Goal: Task Accomplishment & Management: Manage account settings

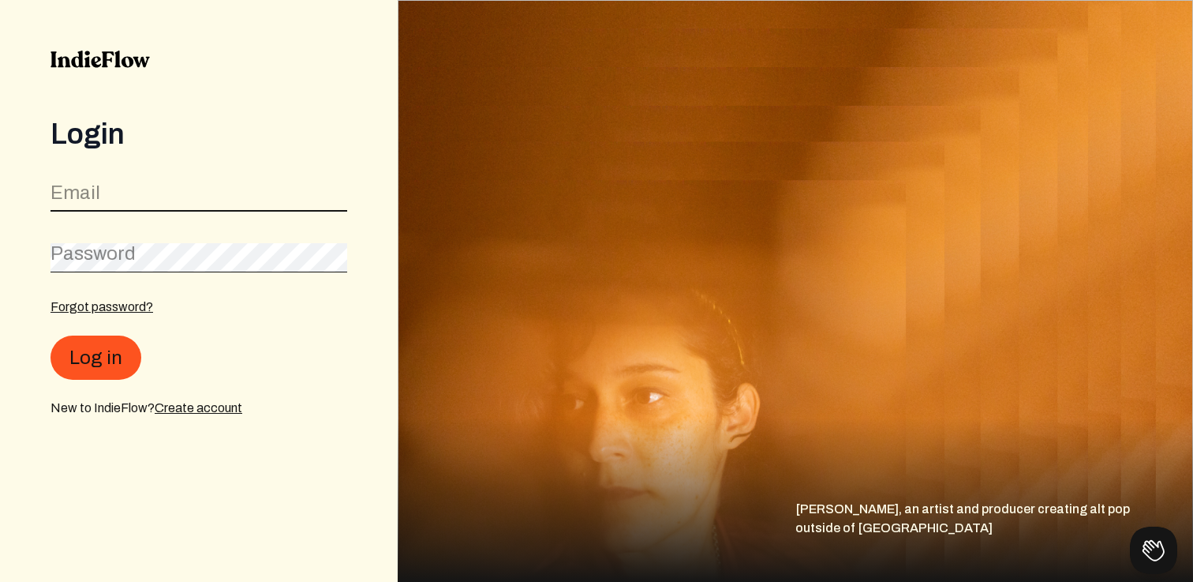
click at [137, 191] on input "email" at bounding box center [199, 197] width 297 height 30
type input "[EMAIL_ADDRESS][DOMAIN_NAME]"
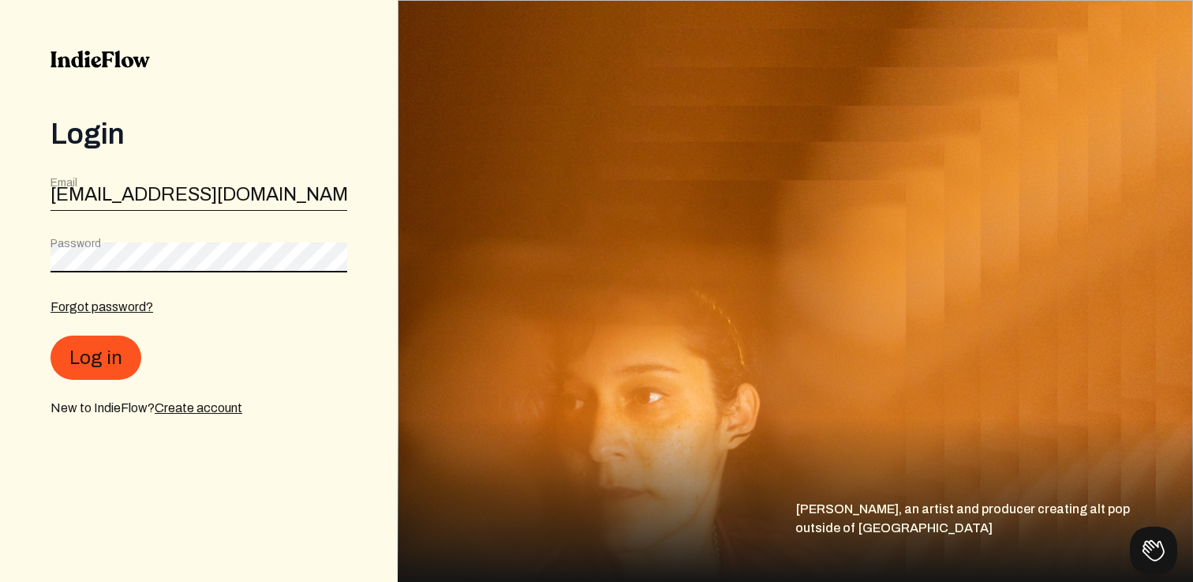
click at [51, 335] on button "Log in" at bounding box center [96, 357] width 91 height 44
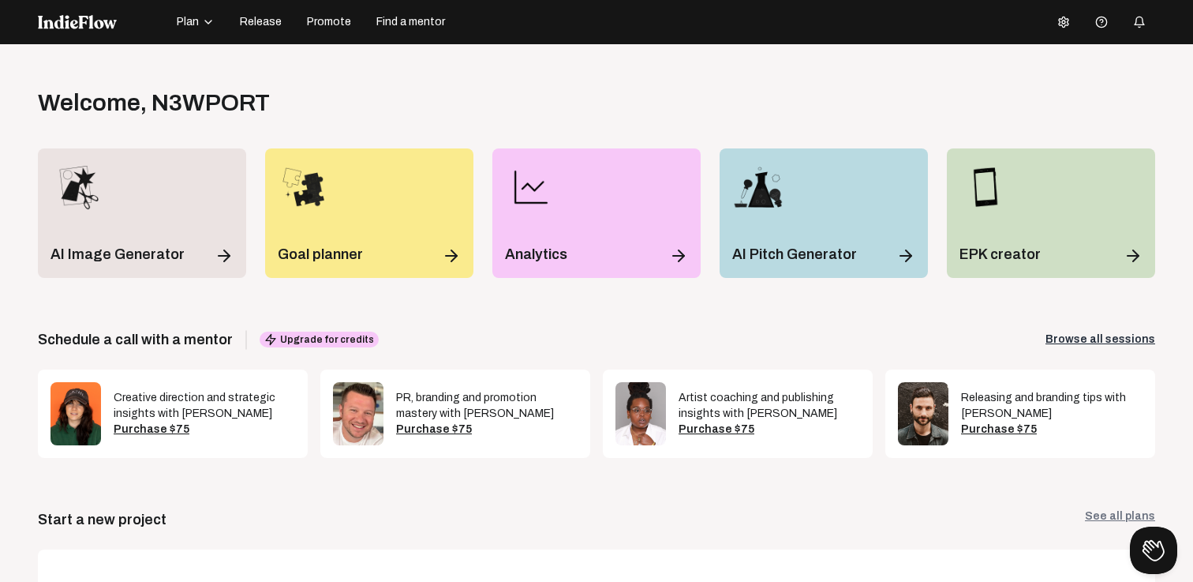
click at [1063, 25] on icon at bounding box center [1064, 22] width 13 height 13
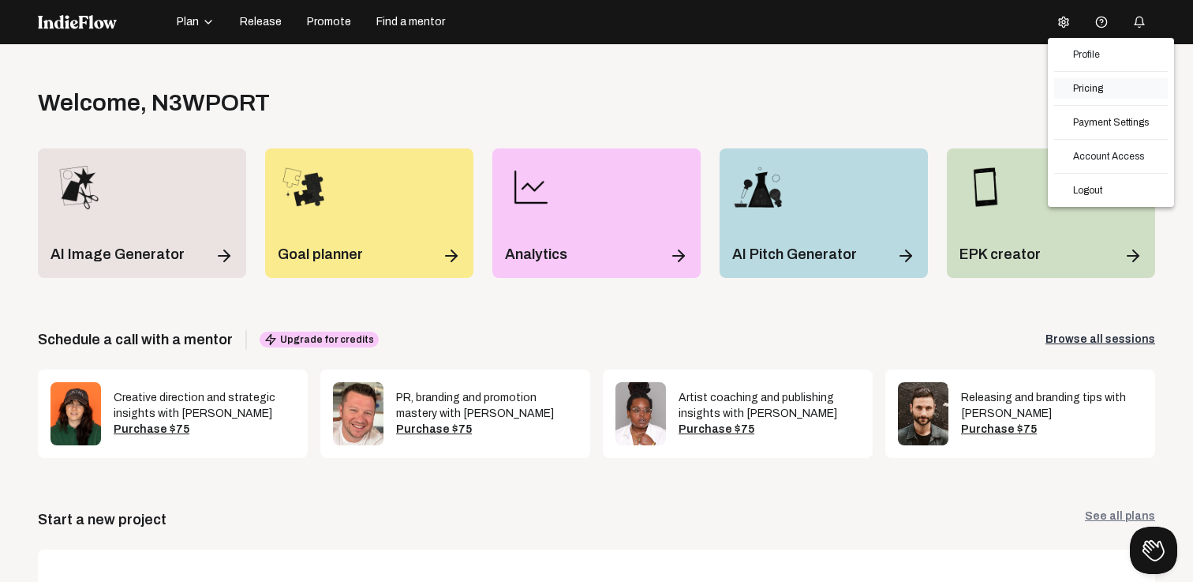
click at [1098, 85] on link "Pricing" at bounding box center [1111, 88] width 114 height 21
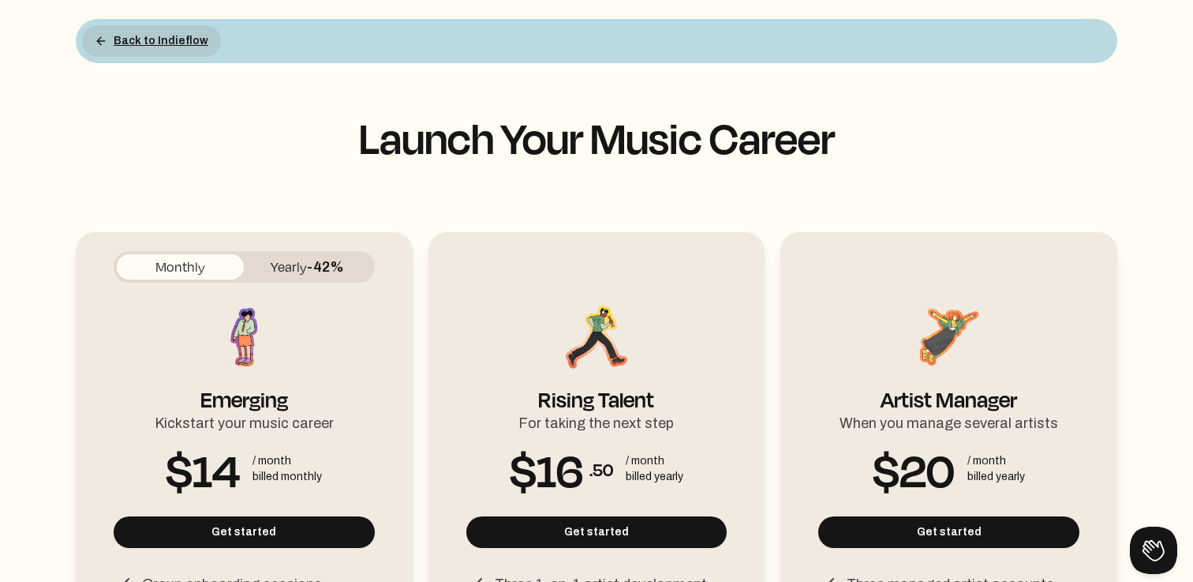
click at [131, 45] on button "Back to Indieflow" at bounding box center [151, 41] width 139 height 32
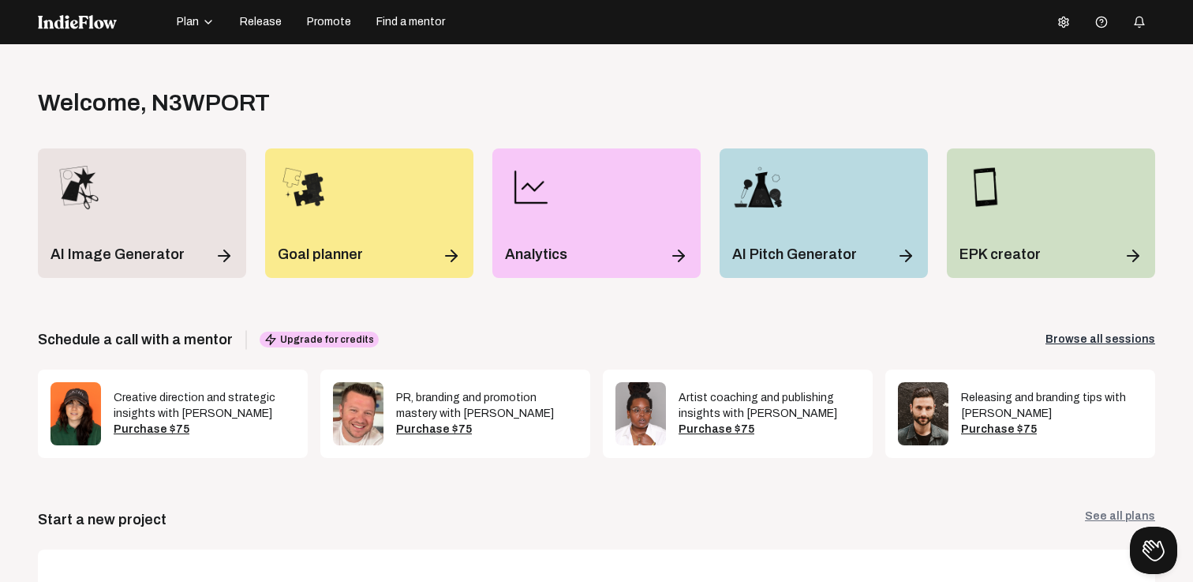
click at [1054, 16] on button at bounding box center [1064, 22] width 32 height 32
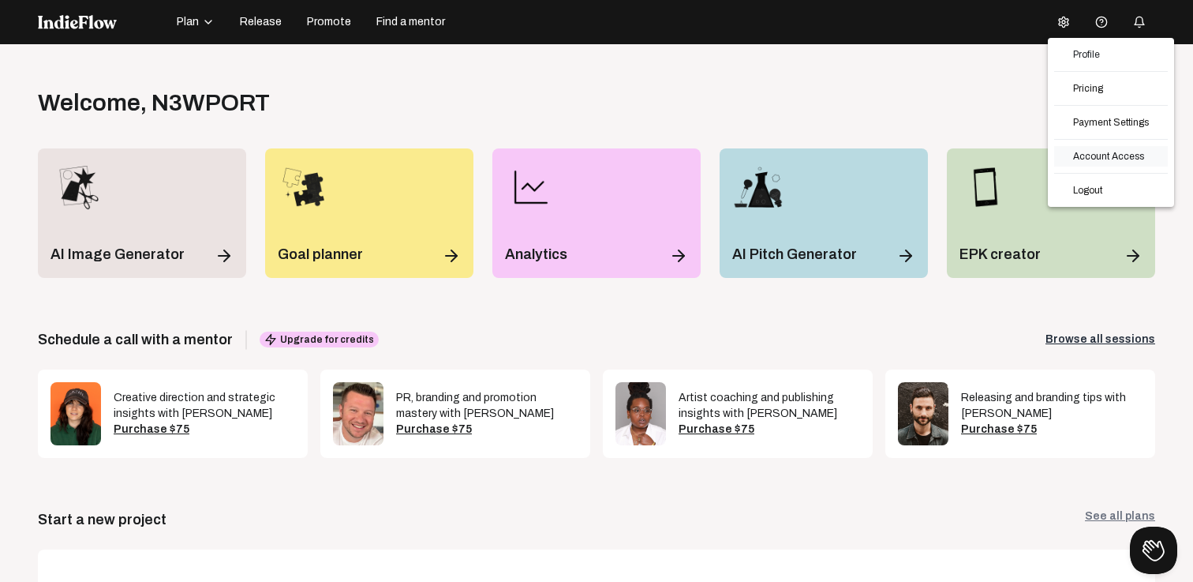
click at [1107, 152] on link "Account Access" at bounding box center [1111, 156] width 114 height 21
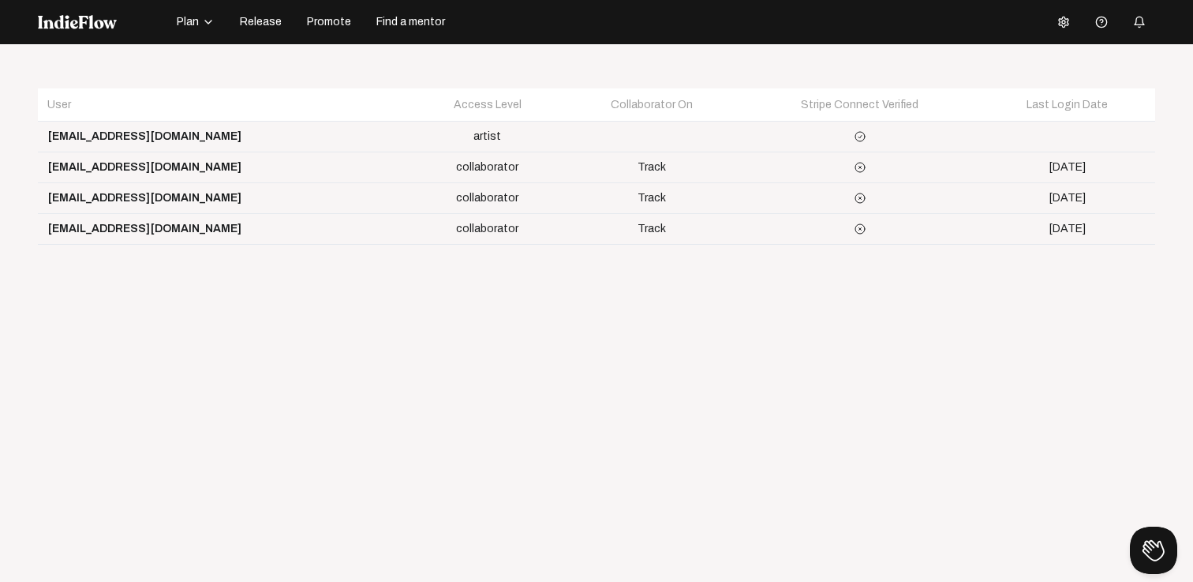
click at [204, 23] on icon "button" at bounding box center [208, 22] width 13 height 13
click at [345, 63] on div "Open menu User Access Level Collaborator On Stripe Connect Verified Last Login …" at bounding box center [596, 335] width 1193 height 582
click at [205, 26] on icon "button" at bounding box center [208, 22] width 13 height 13
click at [216, 73] on div "Track library" at bounding box center [220, 65] width 92 height 28
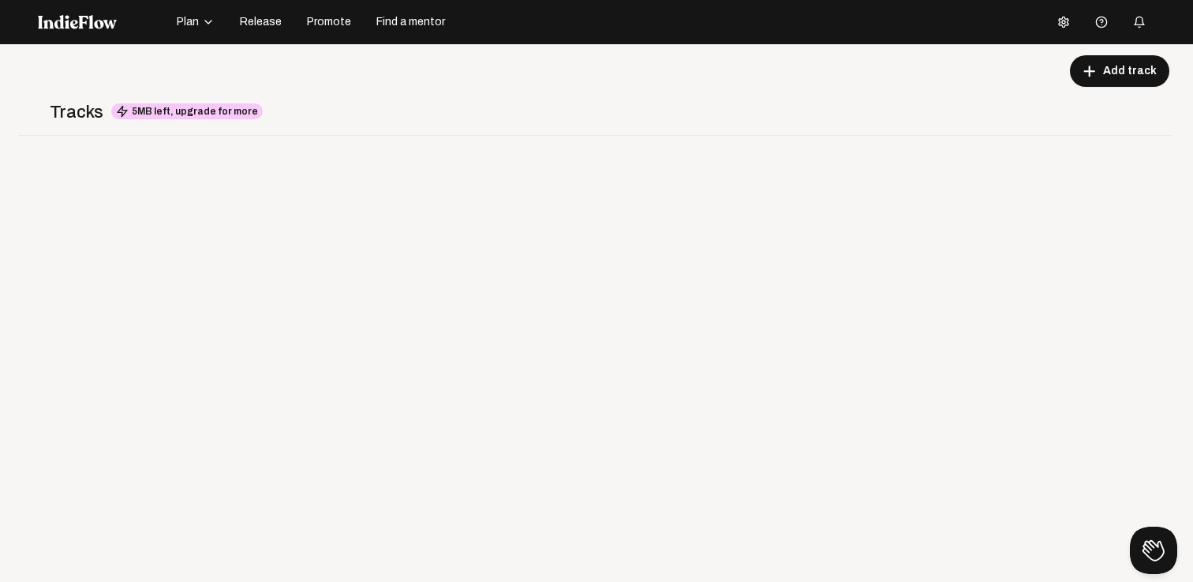
click at [206, 26] on icon "button" at bounding box center [208, 22] width 13 height 13
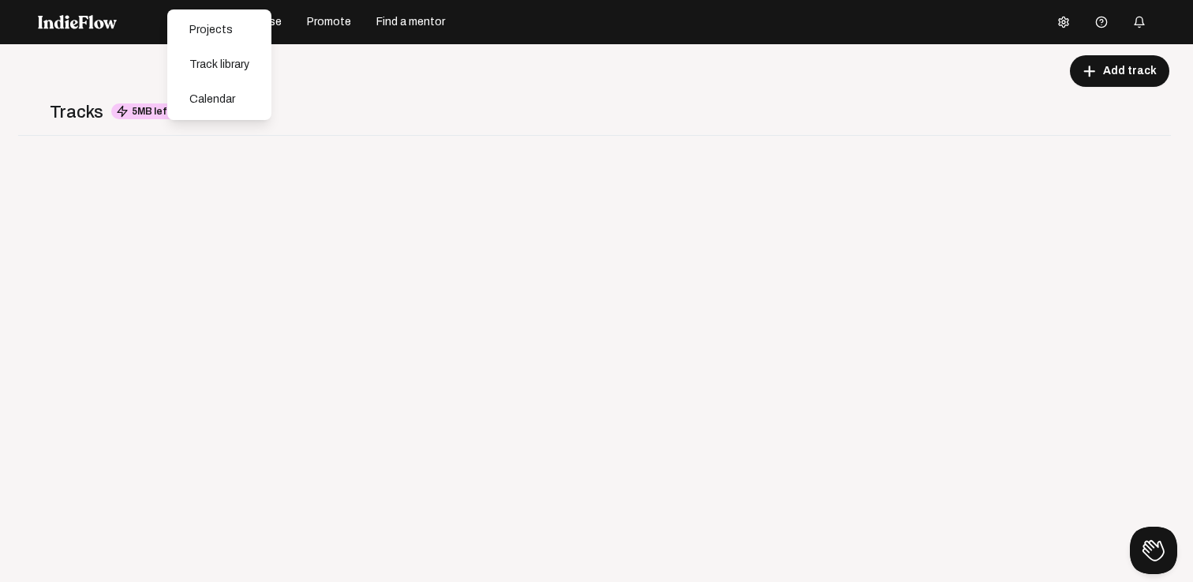
click at [78, 35] on nav "Plan Projects Track library Calendar Release Promote Find a mentor Help center" at bounding box center [596, 22] width 1193 height 44
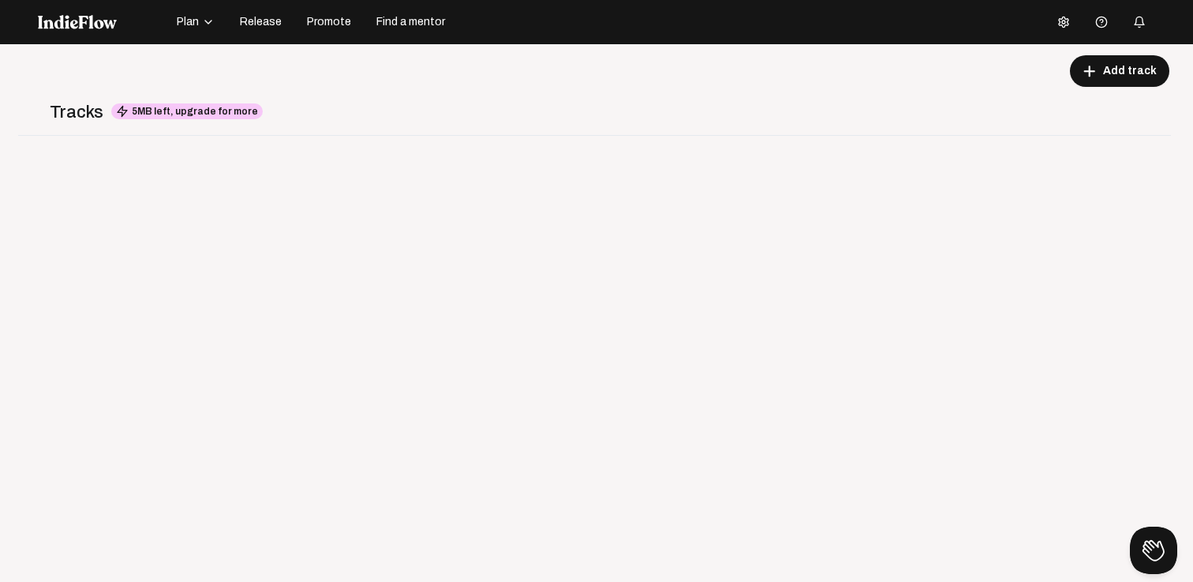
click at [73, 20] on img at bounding box center [77, 22] width 79 height 14
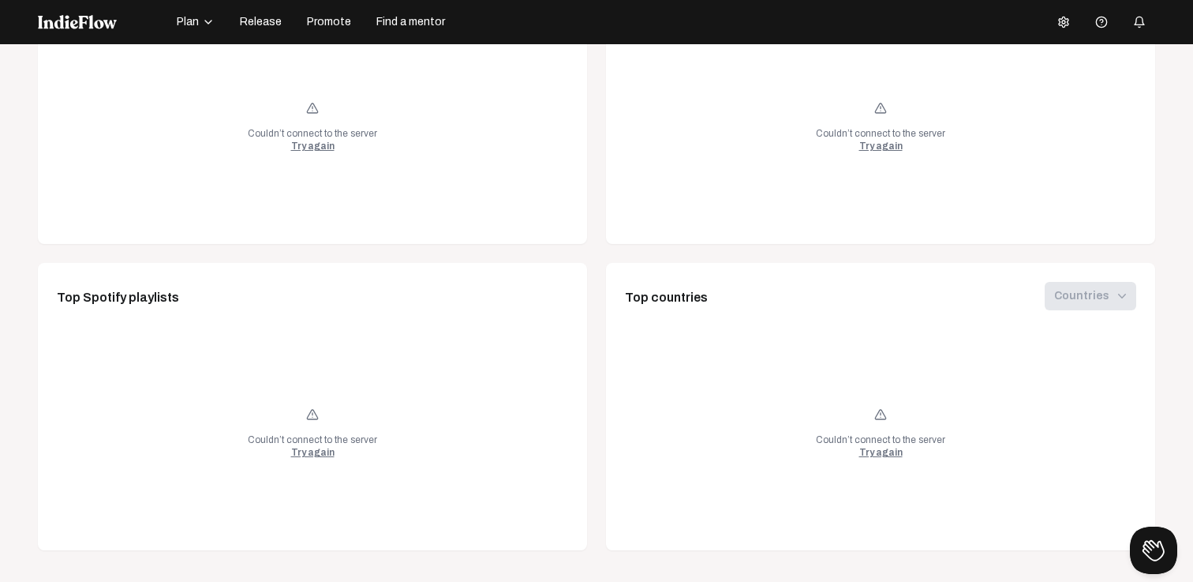
scroll to position [44, 0]
